Goal: Task Accomplishment & Management: Manage account settings

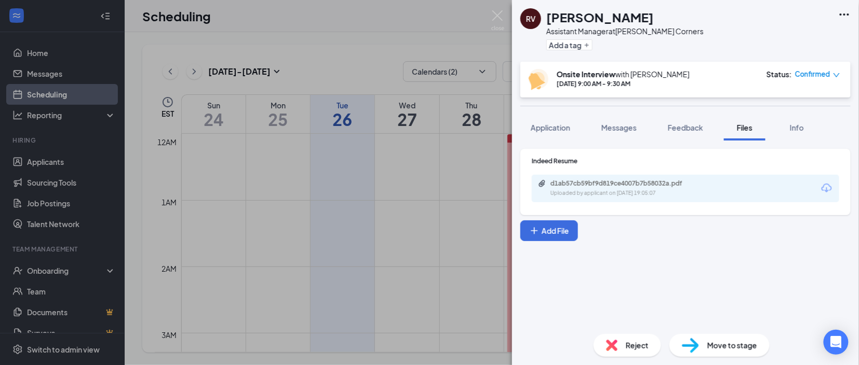
scroll to position [510, 0]
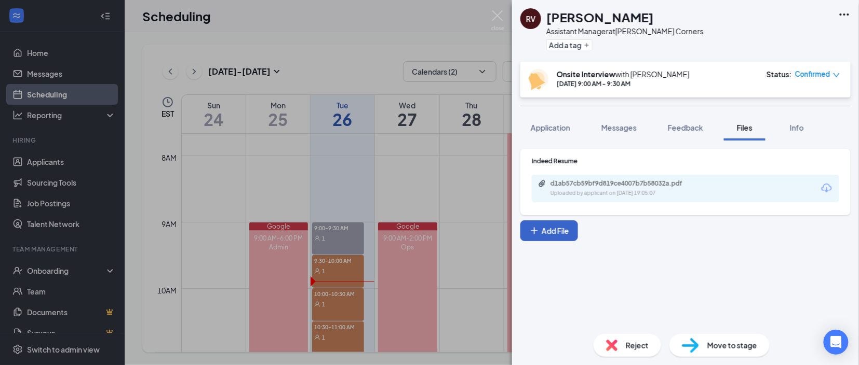
click at [549, 228] on button "Add File" at bounding box center [549, 231] width 58 height 21
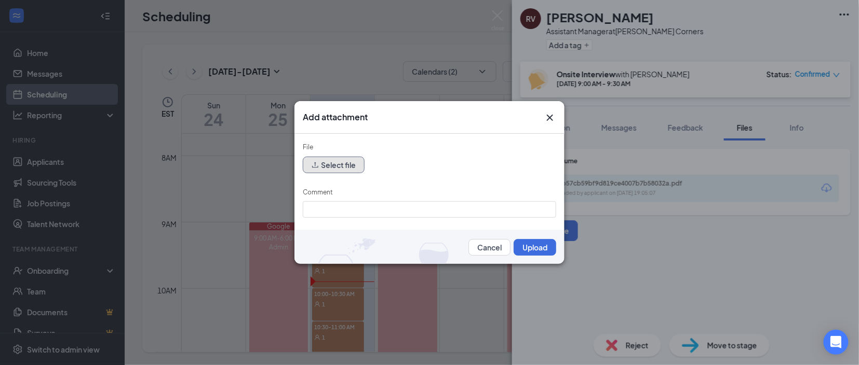
click at [318, 171] on button "Select file" at bounding box center [334, 165] width 62 height 17
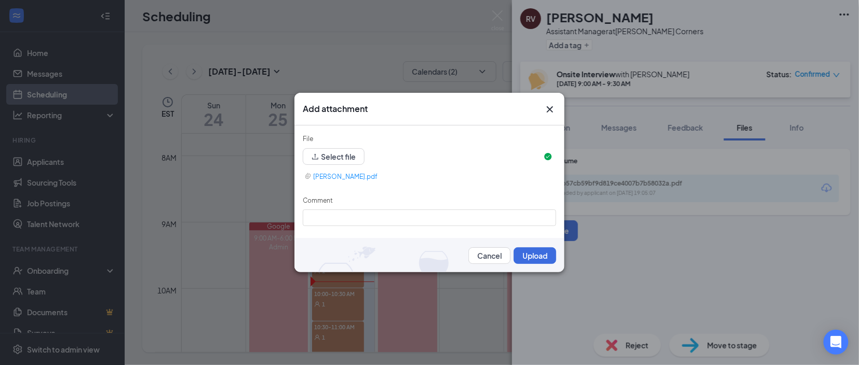
click at [343, 207] on div "Comment" at bounding box center [429, 203] width 253 height 15
click at [346, 224] on input "Comment" at bounding box center [429, 218] width 253 height 17
type input "1st interview"
click at [532, 259] on button "Upload" at bounding box center [534, 256] width 43 height 17
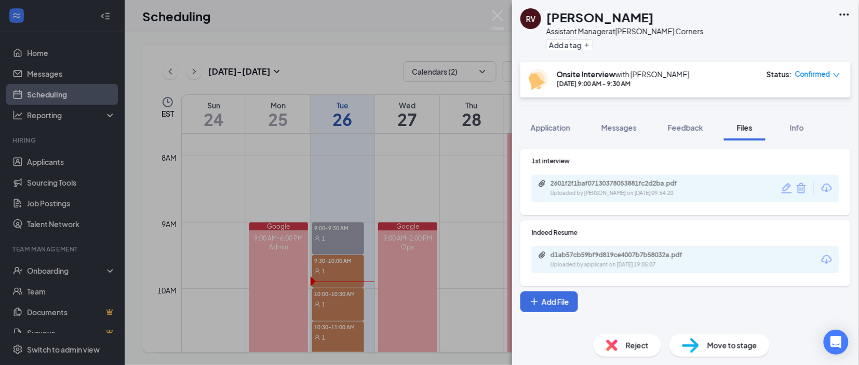
click at [722, 341] on span "Move to stage" at bounding box center [732, 345] width 50 height 11
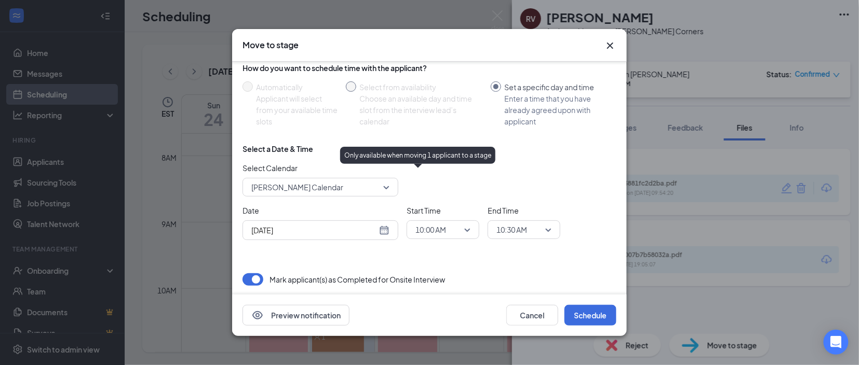
scroll to position [90, 0]
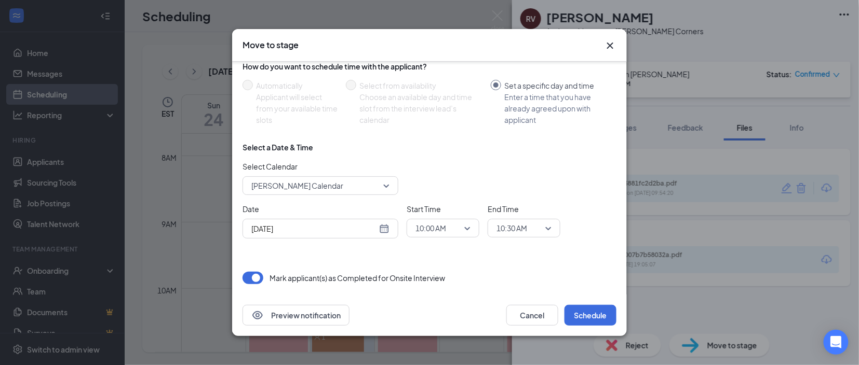
click at [379, 191] on span "[PERSON_NAME] Calendar" at bounding box center [315, 186] width 129 height 16
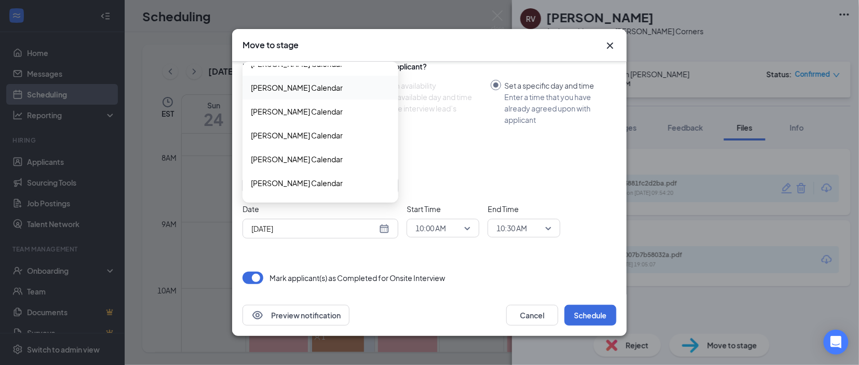
scroll to position [106, 0]
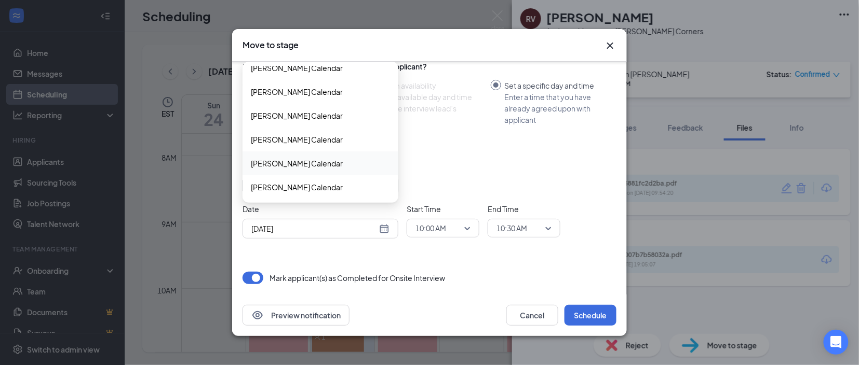
click at [321, 170] on div "[PERSON_NAME] Calendar" at bounding box center [320, 164] width 156 height 24
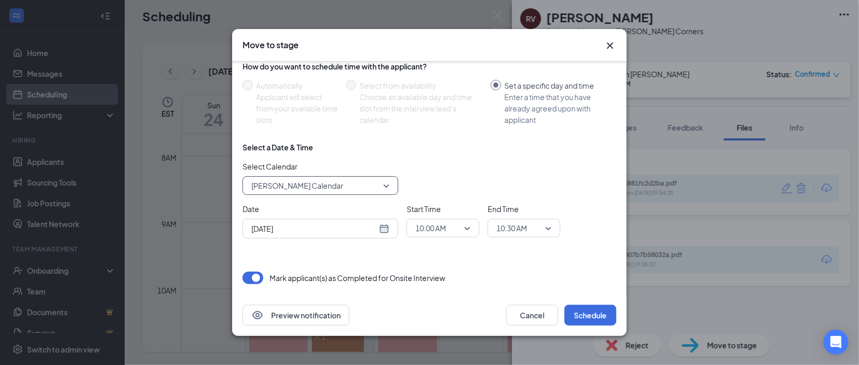
click at [385, 233] on div "[DATE]" at bounding box center [320, 228] width 138 height 11
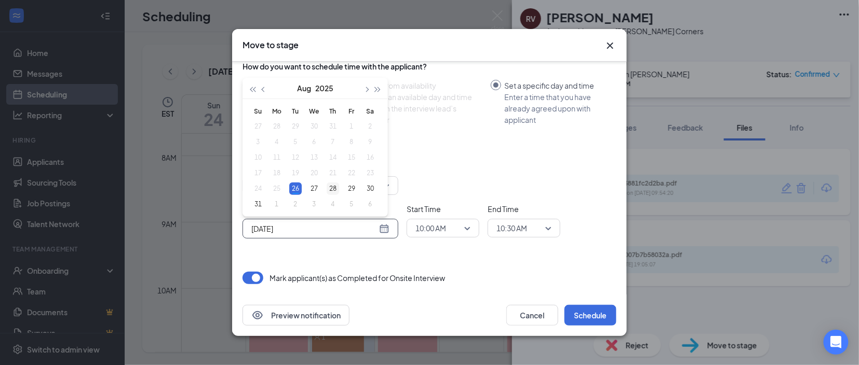
type input "[DATE]"
click at [333, 187] on div "28" at bounding box center [333, 189] width 12 height 12
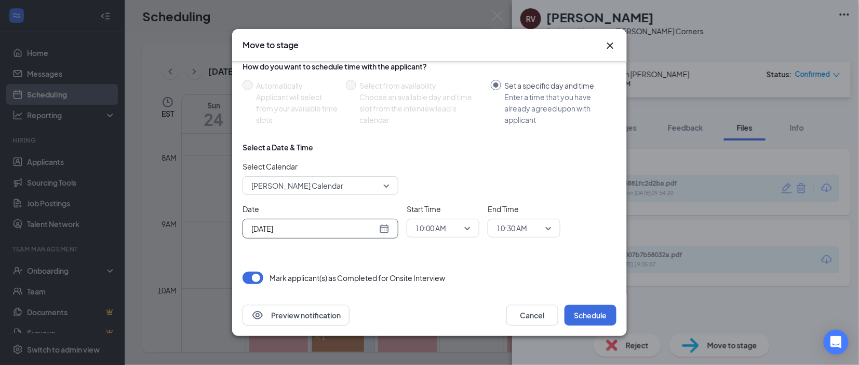
click at [456, 231] on span "10:00 AM" at bounding box center [438, 229] width 46 height 16
click at [437, 110] on span "09:00 AM" at bounding box center [430, 105] width 31 height 11
click at [541, 229] on span "10:30 AM" at bounding box center [519, 229] width 46 height 16
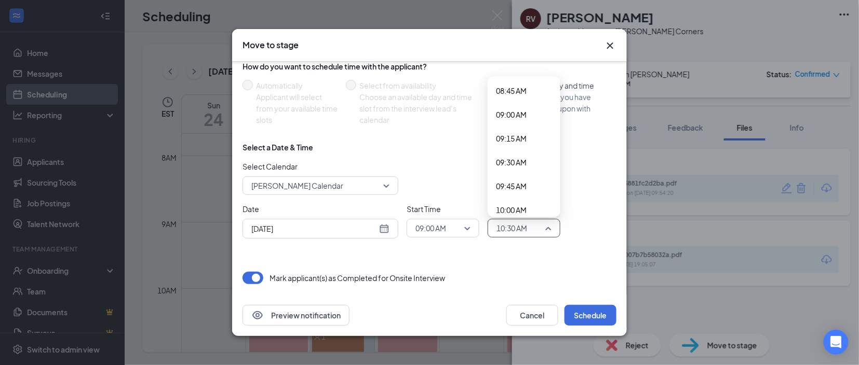
scroll to position [831, 0]
click at [514, 172] on span "09:30 AM" at bounding box center [511, 169] width 31 height 11
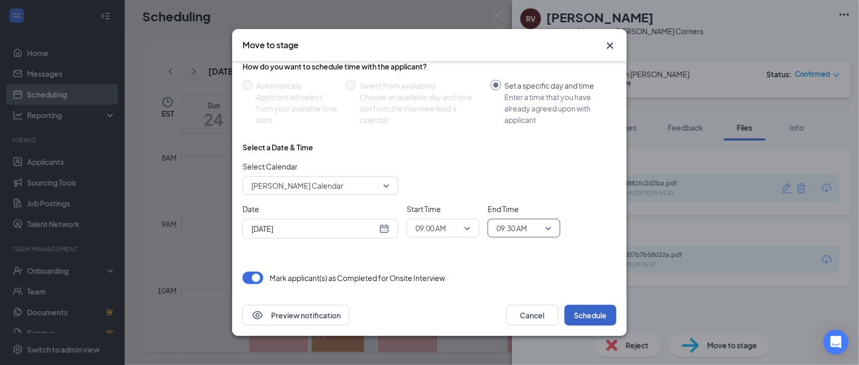
click at [587, 307] on button "Schedule" at bounding box center [590, 315] width 52 height 21
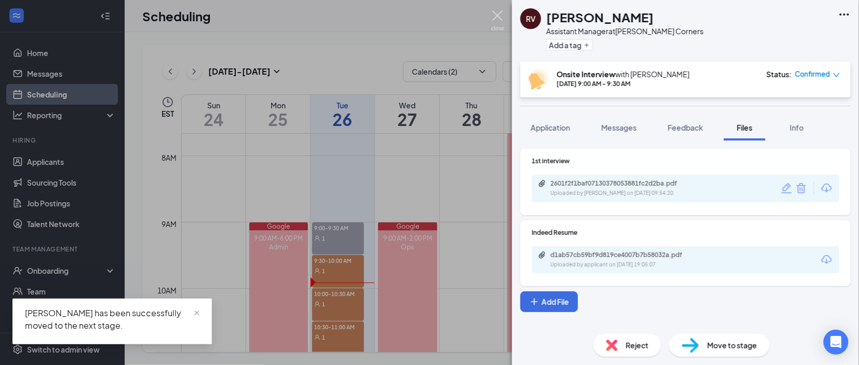
click at [497, 20] on img at bounding box center [497, 20] width 13 height 20
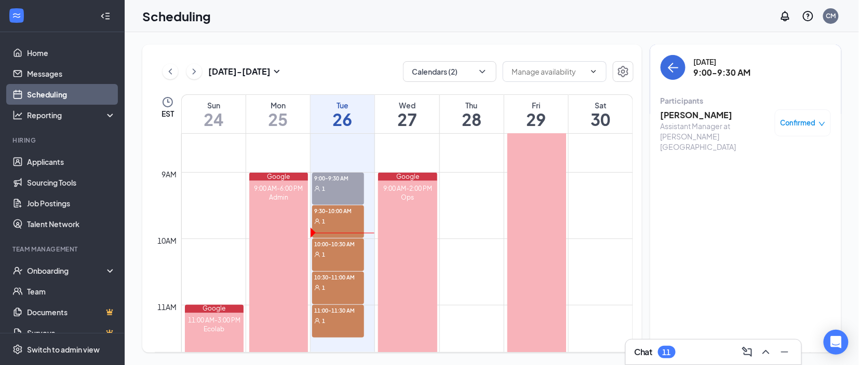
scroll to position [560, 0]
click at [322, 221] on span "1" at bounding box center [323, 221] width 3 height 7
click at [803, 127] on span "Confirmed" at bounding box center [797, 123] width 35 height 10
click at [771, 191] on span "Mark as no-show" at bounding box center [773, 191] width 58 height 11
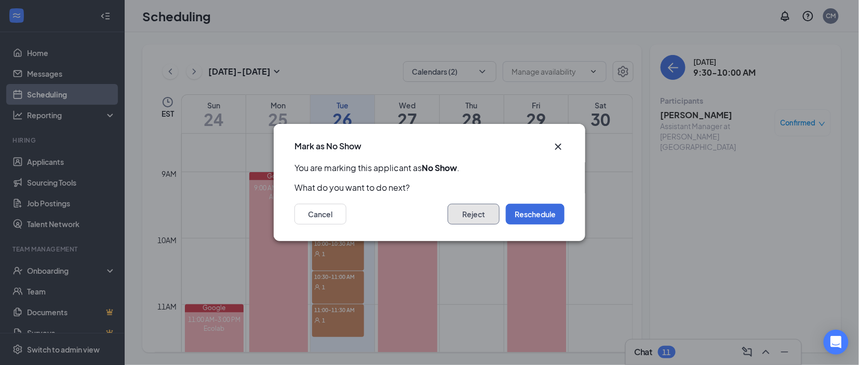
click at [465, 214] on button "Reject" at bounding box center [473, 214] width 52 height 21
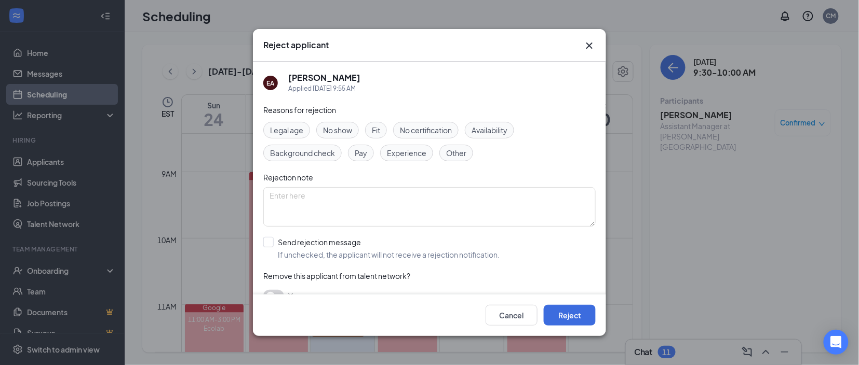
click at [334, 133] on span "No show" at bounding box center [337, 130] width 29 height 11
click at [271, 245] on input "Send rejection message If unchecked, the applicant will not receive a rejection…" at bounding box center [381, 248] width 236 height 23
checkbox input "true"
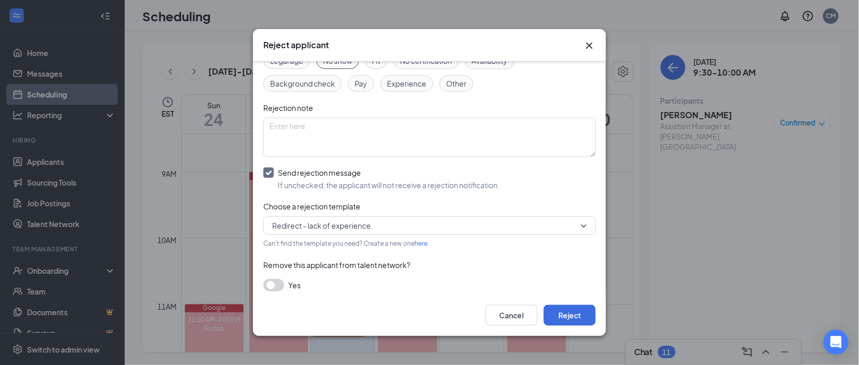
scroll to position [76, 0]
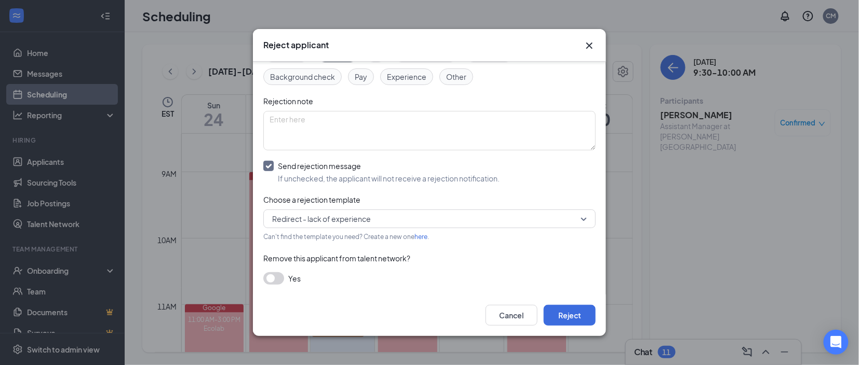
click at [362, 222] on span "Redirect - lack of experience" at bounding box center [321, 219] width 99 height 16
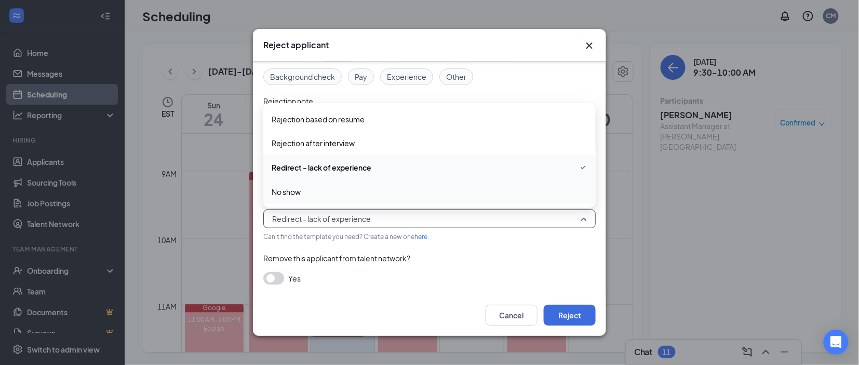
click at [284, 188] on span "No show" at bounding box center [285, 191] width 29 height 11
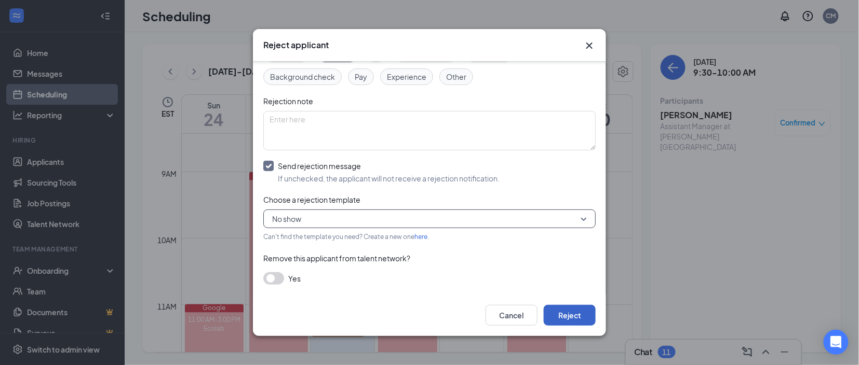
click at [562, 308] on button "Reject" at bounding box center [570, 315] width 52 height 21
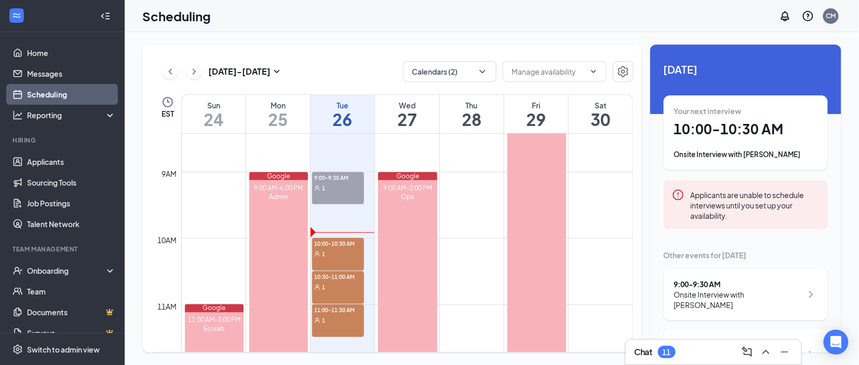
click at [326, 241] on span "10:00-10:30 AM" at bounding box center [338, 243] width 52 height 10
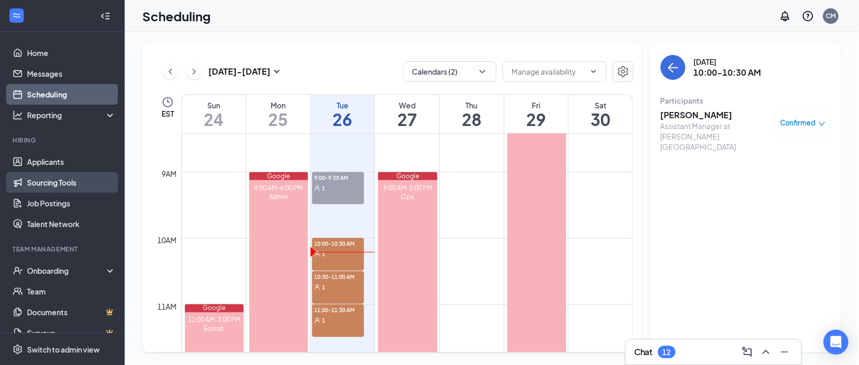
click at [50, 181] on link "Sourcing Tools" at bounding box center [71, 182] width 89 height 21
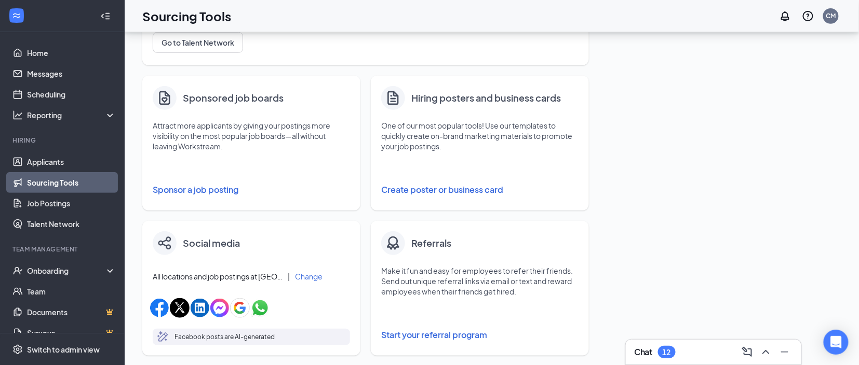
scroll to position [142, 0]
click at [189, 193] on button "Sponsor a job posting" at bounding box center [251, 189] width 197 height 21
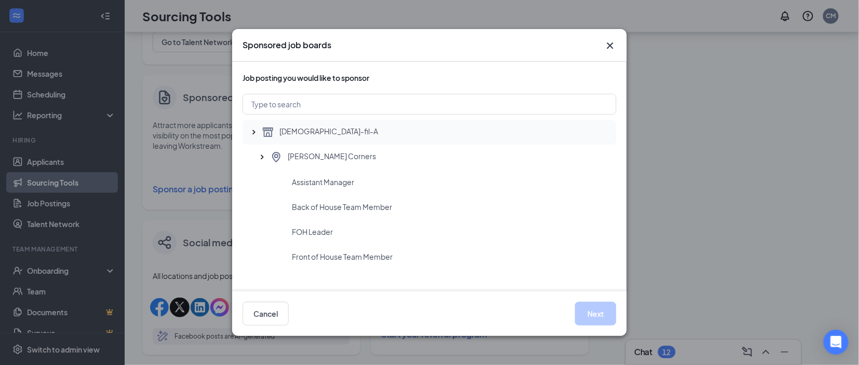
scroll to position [15, 0]
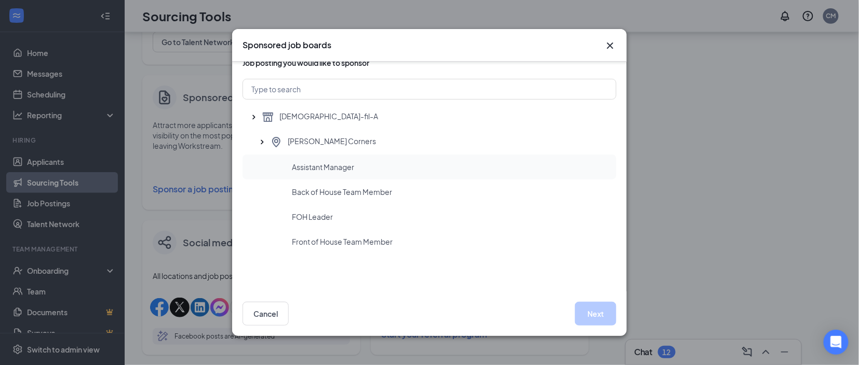
click at [369, 165] on div "Assistant Manager" at bounding box center [450, 167] width 316 height 10
click at [356, 213] on div "FOH Leader" at bounding box center [450, 217] width 316 height 10
click at [354, 167] on span "Assistant Manager" at bounding box center [323, 167] width 62 height 10
click at [587, 320] on button "Next" at bounding box center [596, 314] width 42 height 24
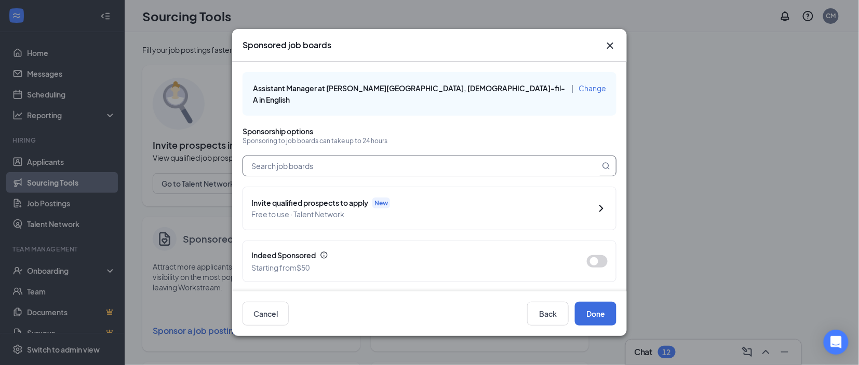
click at [354, 156] on input "text" at bounding box center [421, 166] width 357 height 20
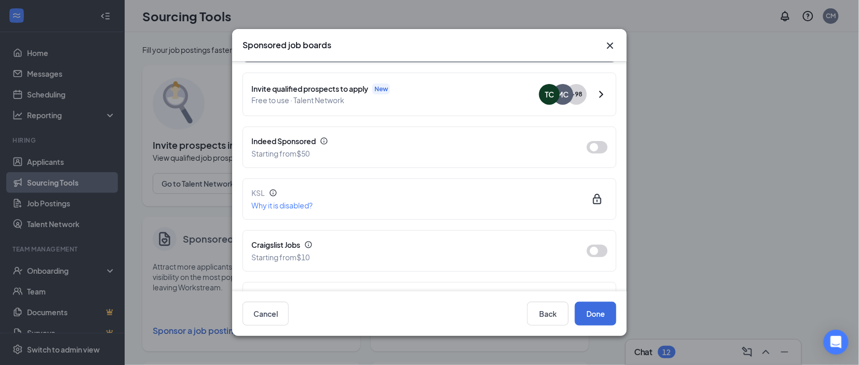
scroll to position [107, 0]
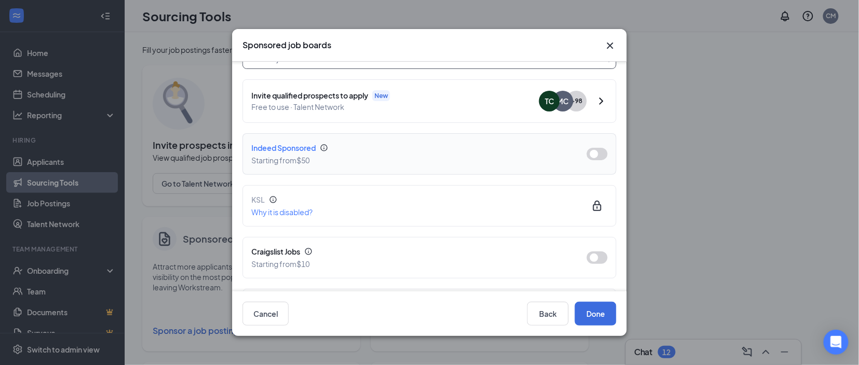
click at [593, 148] on button "button" at bounding box center [597, 154] width 21 height 12
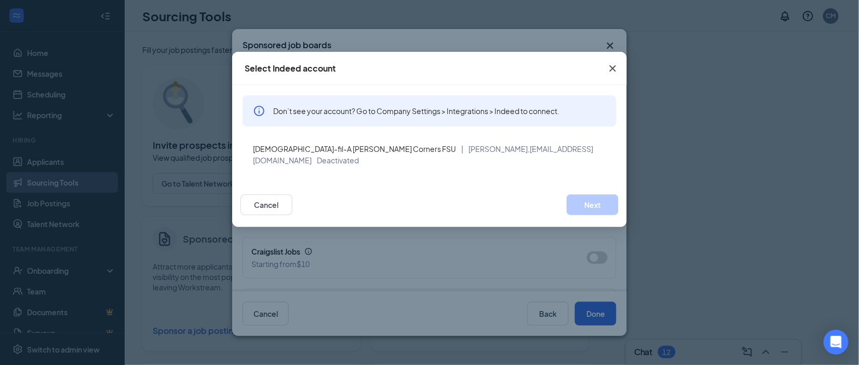
click at [613, 69] on icon "Cross" at bounding box center [612, 68] width 12 height 12
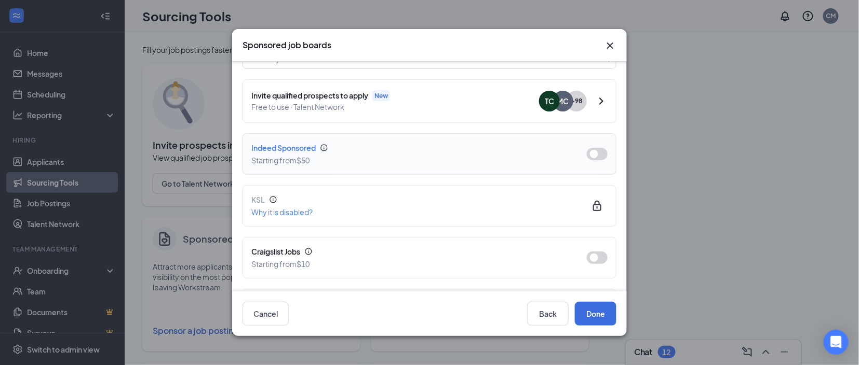
click at [592, 148] on button "button" at bounding box center [597, 154] width 21 height 12
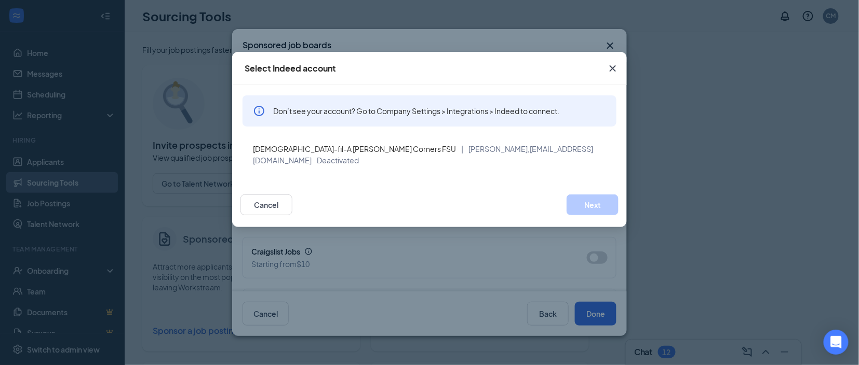
click at [615, 66] on icon "Cross" at bounding box center [612, 68] width 12 height 12
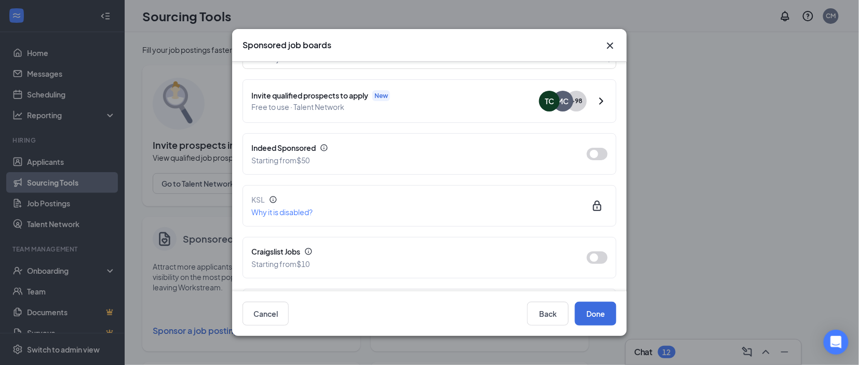
click at [608, 48] on icon "Cross" at bounding box center [610, 46] width 6 height 6
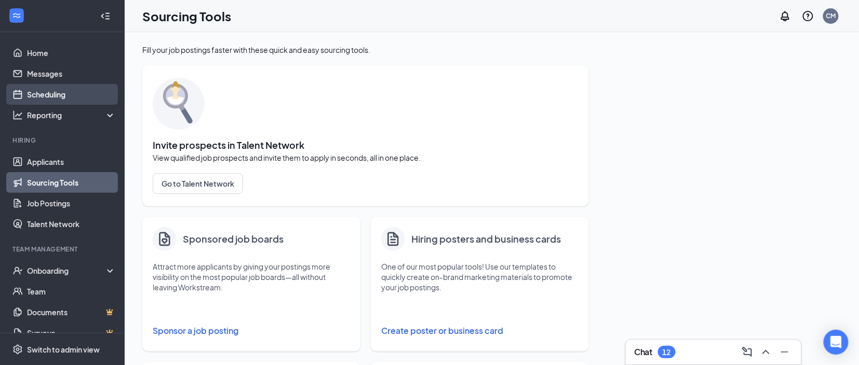
click at [50, 94] on link "Scheduling" at bounding box center [71, 94] width 89 height 21
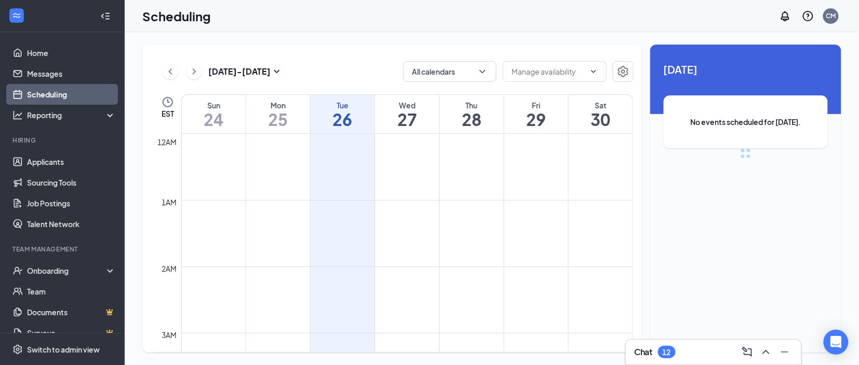
scroll to position [510, 0]
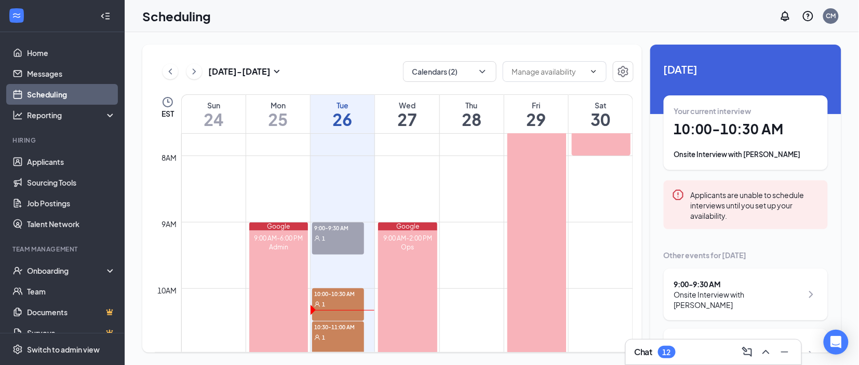
click at [733, 141] on div "Your current interview 10:00 - 10:30 AM Onsite Interview with [PERSON_NAME]" at bounding box center [745, 133] width 143 height 54
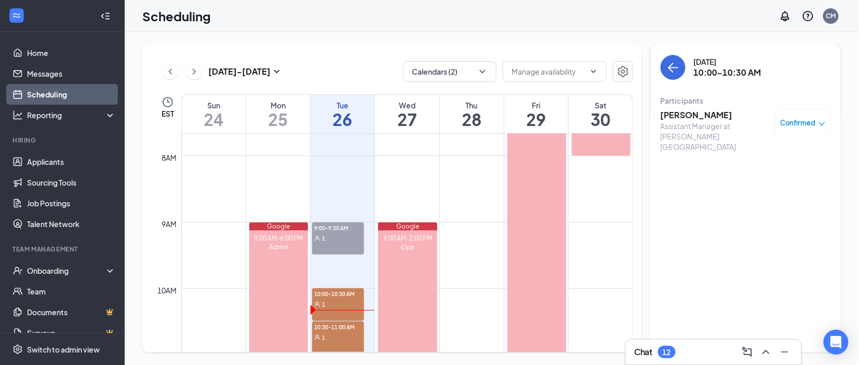
click at [811, 123] on span "Confirmed" at bounding box center [797, 123] width 35 height 10
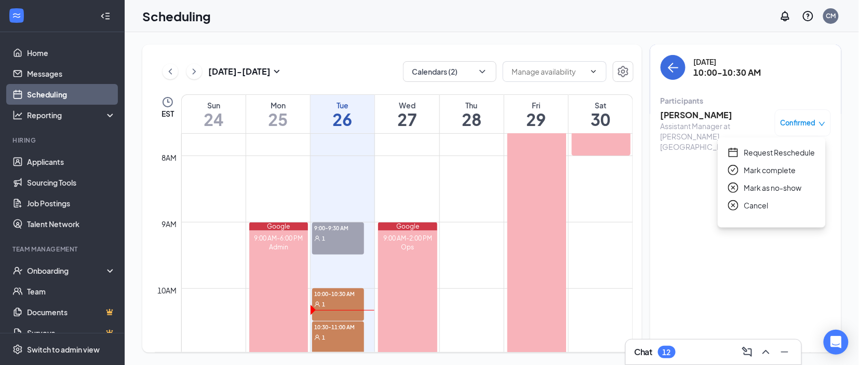
click at [771, 187] on span "Mark as no-show" at bounding box center [773, 187] width 58 height 11
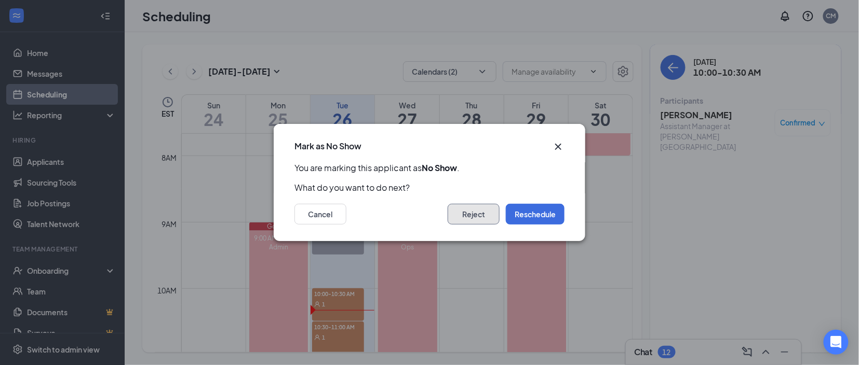
click at [467, 215] on button "Reject" at bounding box center [473, 214] width 52 height 21
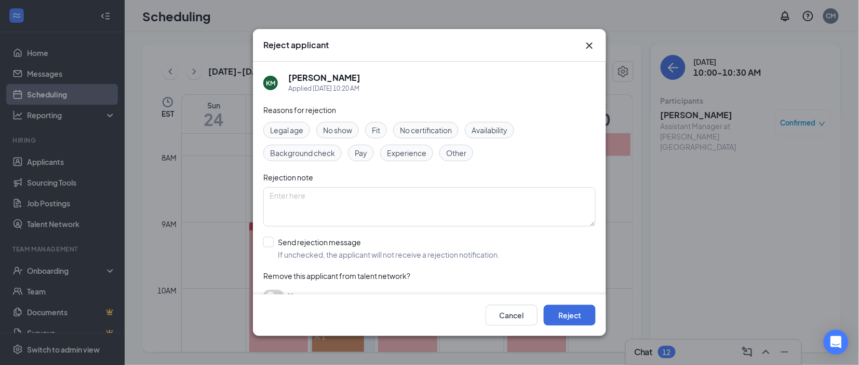
click at [340, 127] on span "No show" at bounding box center [337, 130] width 29 height 11
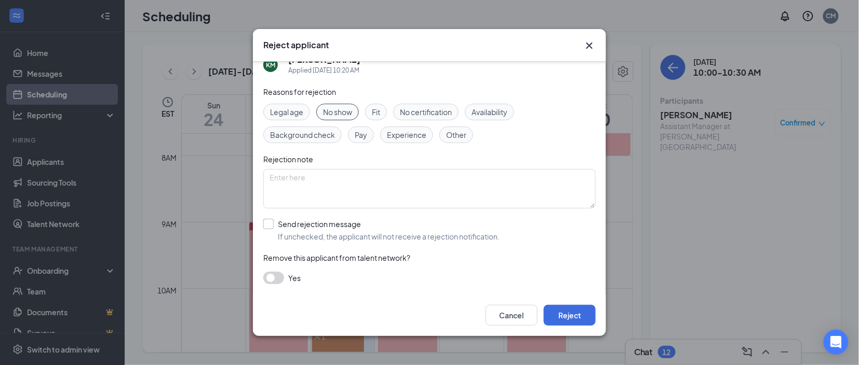
click at [269, 224] on input "Send rejection message If unchecked, the applicant will not receive a rejection…" at bounding box center [381, 230] width 236 height 23
checkbox input "true"
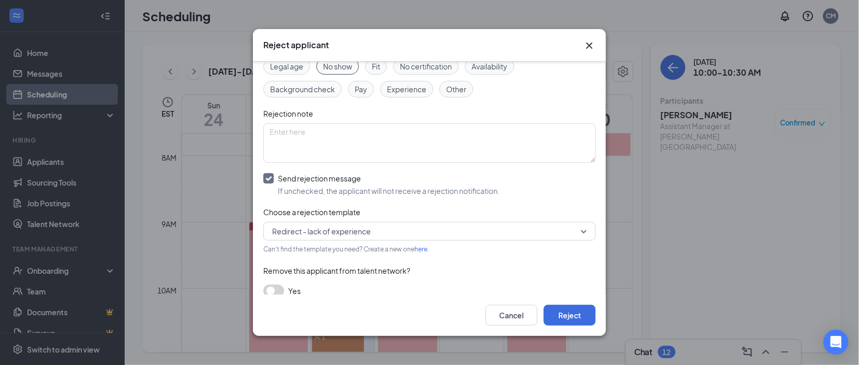
scroll to position [76, 0]
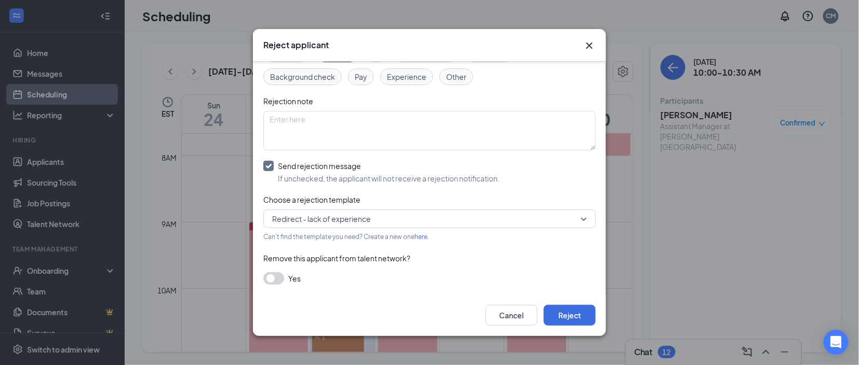
click at [412, 219] on span "Redirect - lack of experience" at bounding box center [424, 219] width 305 height 16
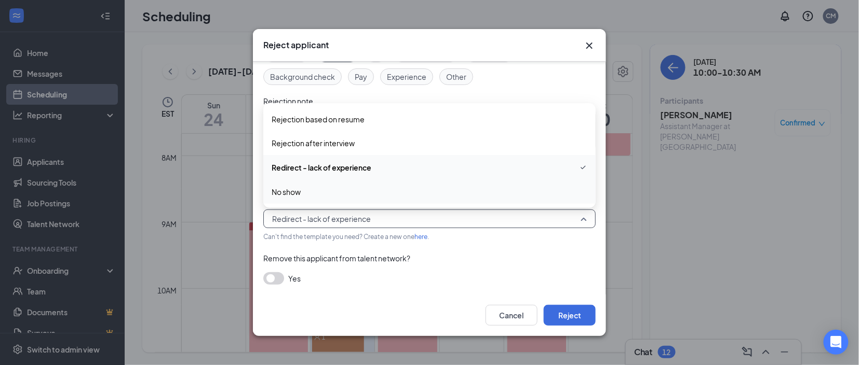
click at [336, 189] on span "No show" at bounding box center [429, 191] width 316 height 11
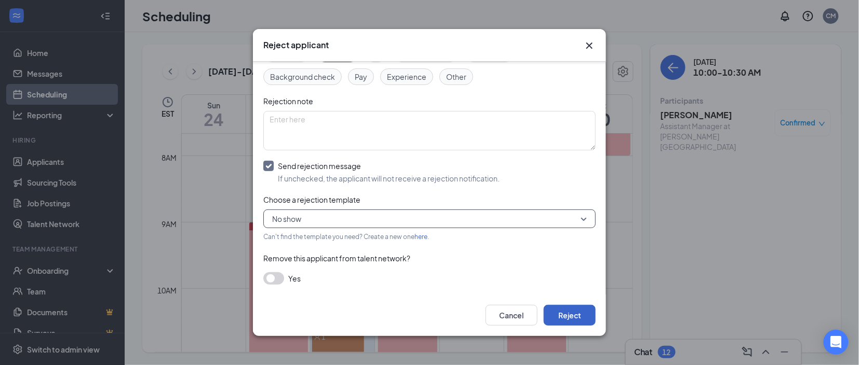
click at [581, 315] on button "Reject" at bounding box center [570, 315] width 52 height 21
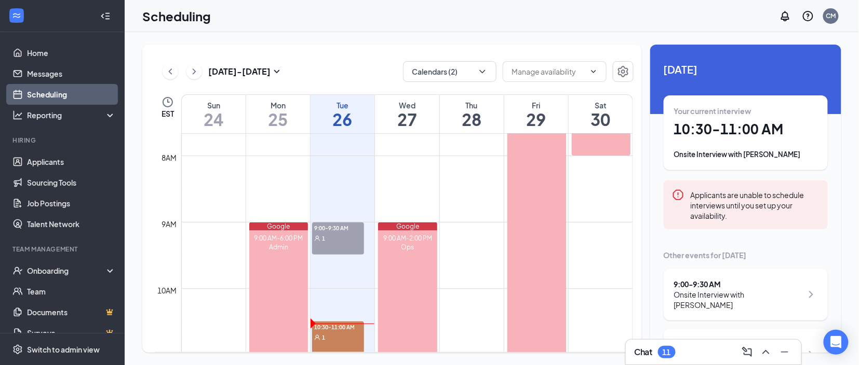
scroll to position [34, 0]
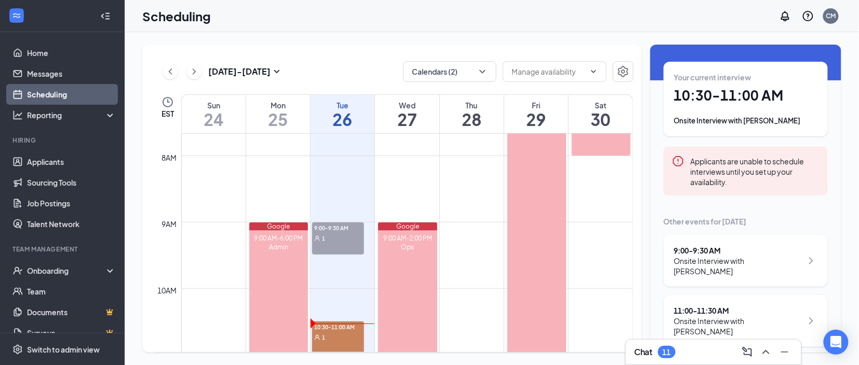
click at [736, 110] on div "Your current interview 10:30 - 11:00 AM Onsite Interview with [PERSON_NAME]" at bounding box center [745, 99] width 143 height 54
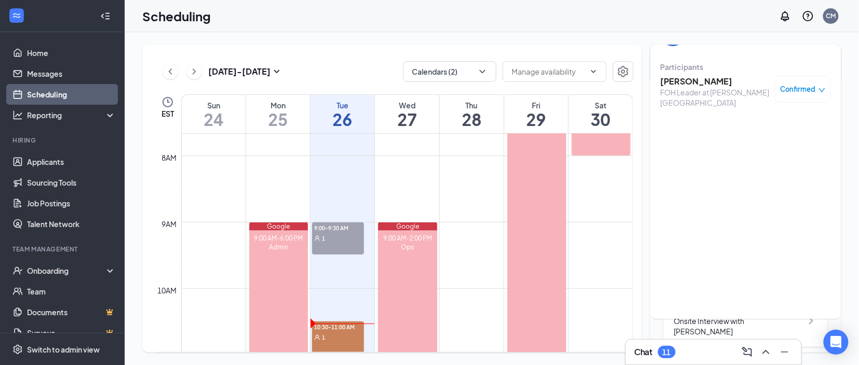
click at [689, 82] on h3 "[PERSON_NAME]" at bounding box center [714, 81] width 109 height 11
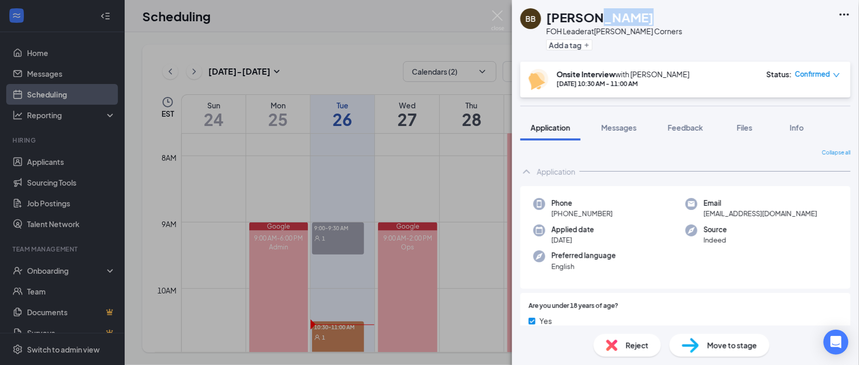
drag, startPoint x: 631, startPoint y: 19, endPoint x: 550, endPoint y: 21, distance: 80.5
click at [550, 21] on div "[PERSON_NAME]" at bounding box center [614, 17] width 136 height 18
copy h1 "radley"
drag, startPoint x: 612, startPoint y: 215, endPoint x: 560, endPoint y: 221, distance: 52.7
click at [560, 221] on div "Phone [PHONE_NUMBER] Email [EMAIL_ADDRESS][DOMAIN_NAME] Applied date [DATE] Sou…" at bounding box center [685, 237] width 330 height 103
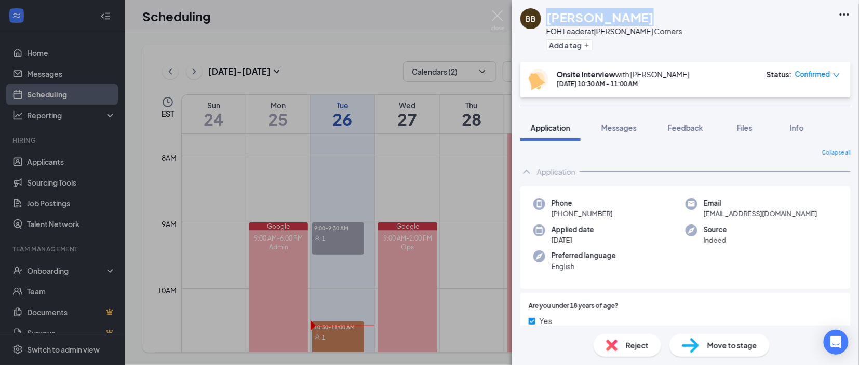
copy span "[PHONE_NUMBER]"
drag, startPoint x: 802, startPoint y: 212, endPoint x: 704, endPoint y: 216, distance: 97.7
click at [704, 216] on span "[EMAIL_ADDRESS][DOMAIN_NAME]" at bounding box center [760, 214] width 114 height 10
copy span "[EMAIL_ADDRESS][DOMAIN_NAME]"
